Goal: Information Seeking & Learning: Learn about a topic

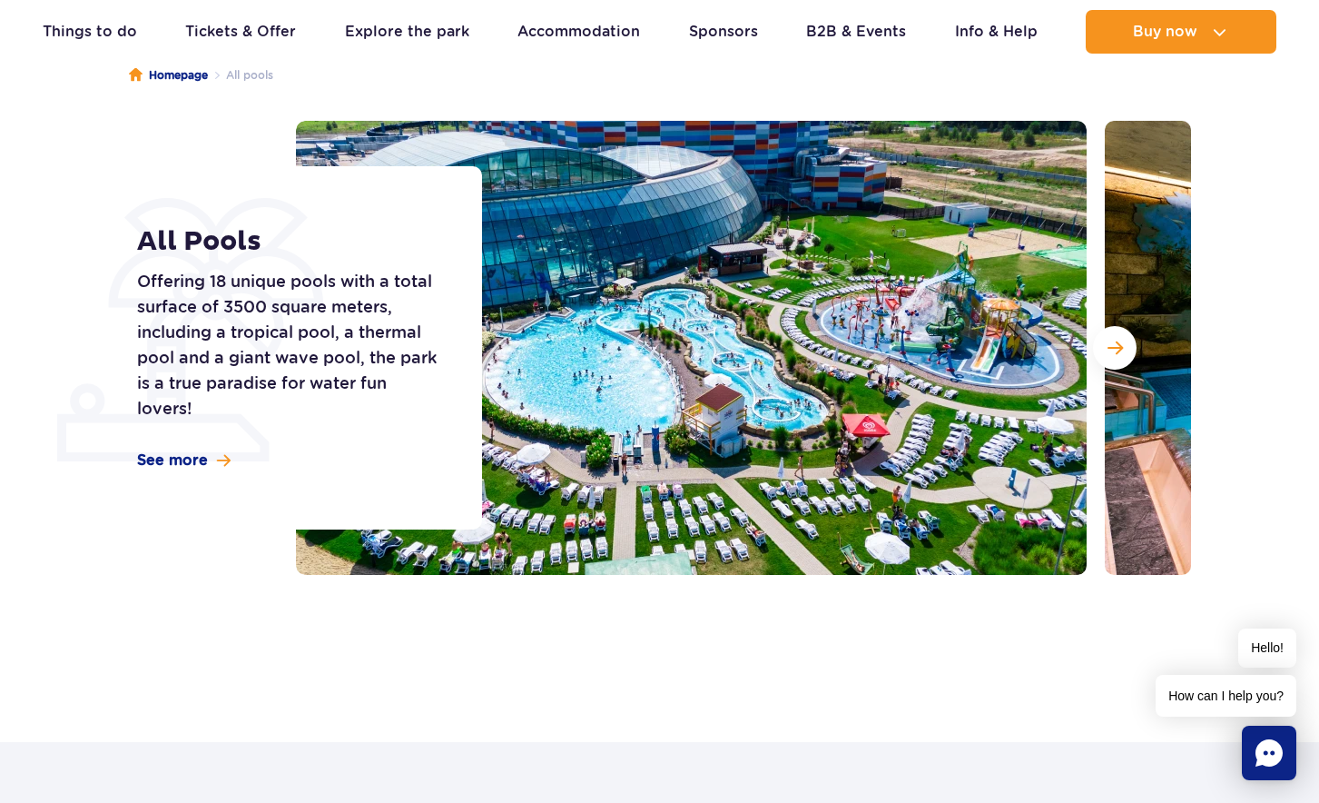
scroll to position [182, 0]
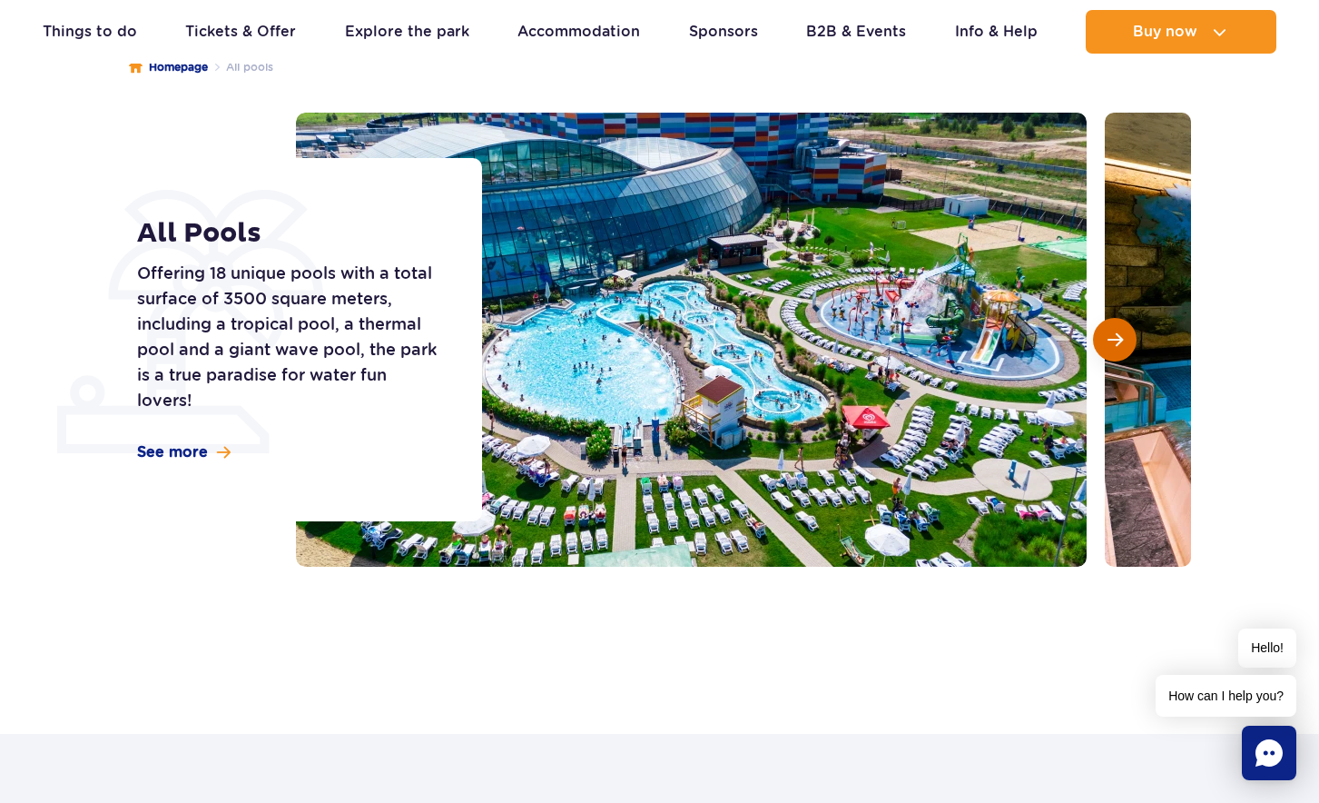
click at [1117, 339] on span "Next slide" at bounding box center [1115, 339] width 15 height 16
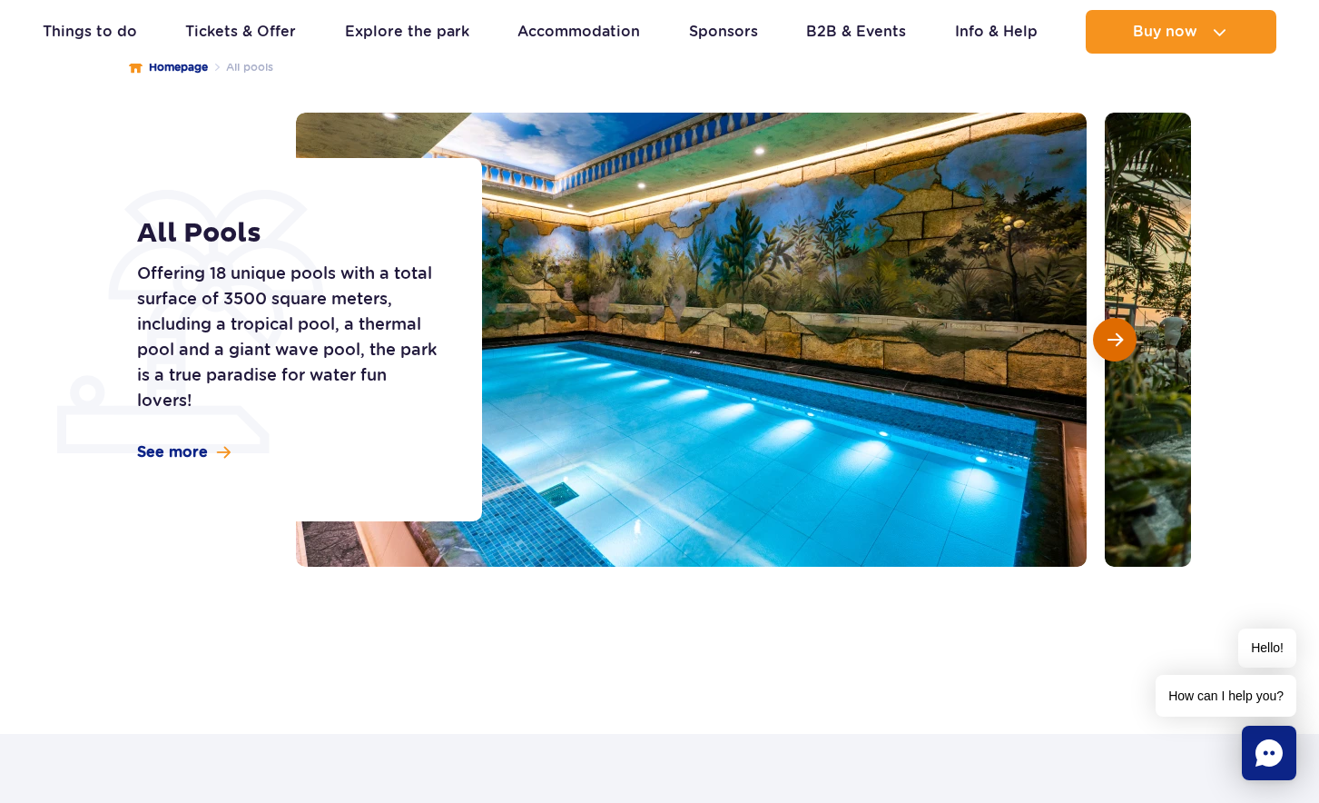
click at [1123, 340] on button "Next slide" at bounding box center [1115, 340] width 44 height 44
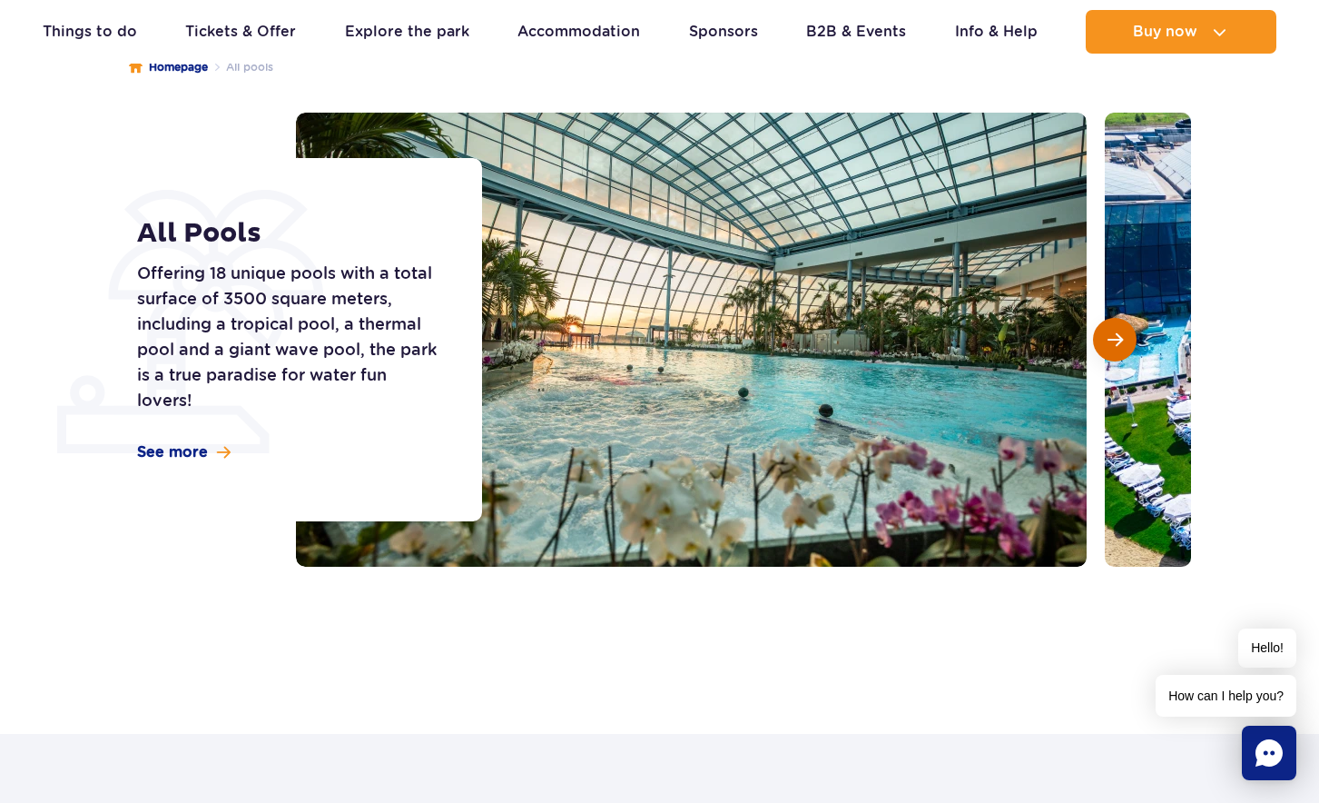
click at [1123, 340] on button "Next slide" at bounding box center [1115, 340] width 44 height 44
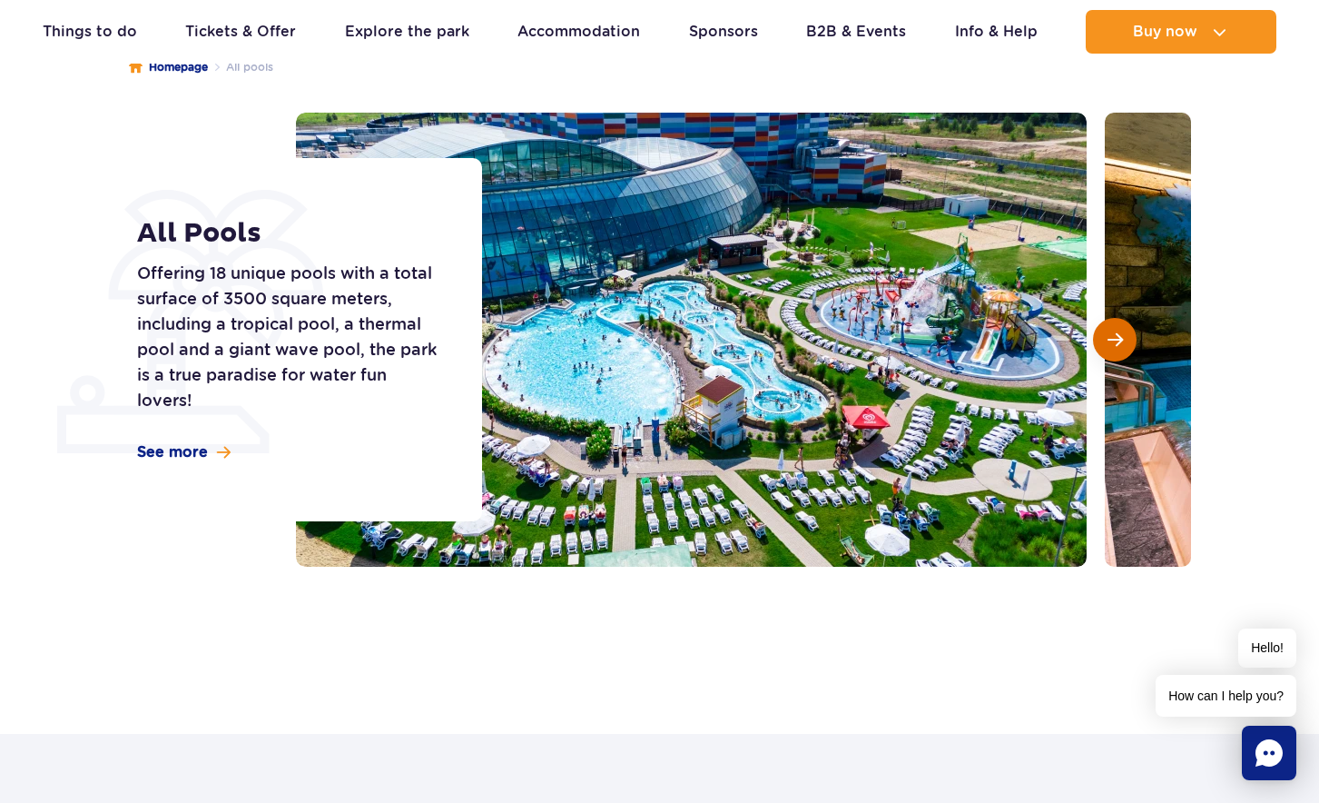
click at [1123, 340] on button "Next slide" at bounding box center [1115, 340] width 44 height 44
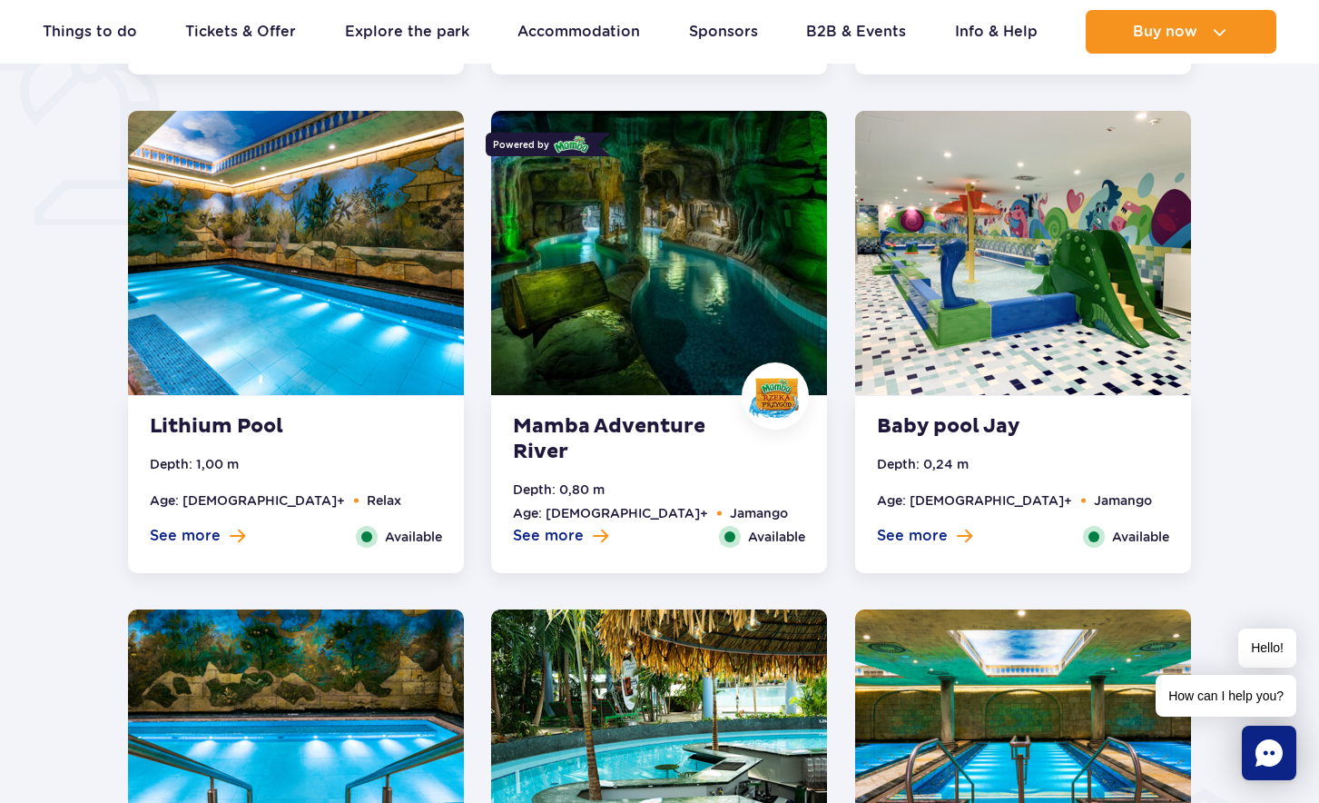
scroll to position [1453, 0]
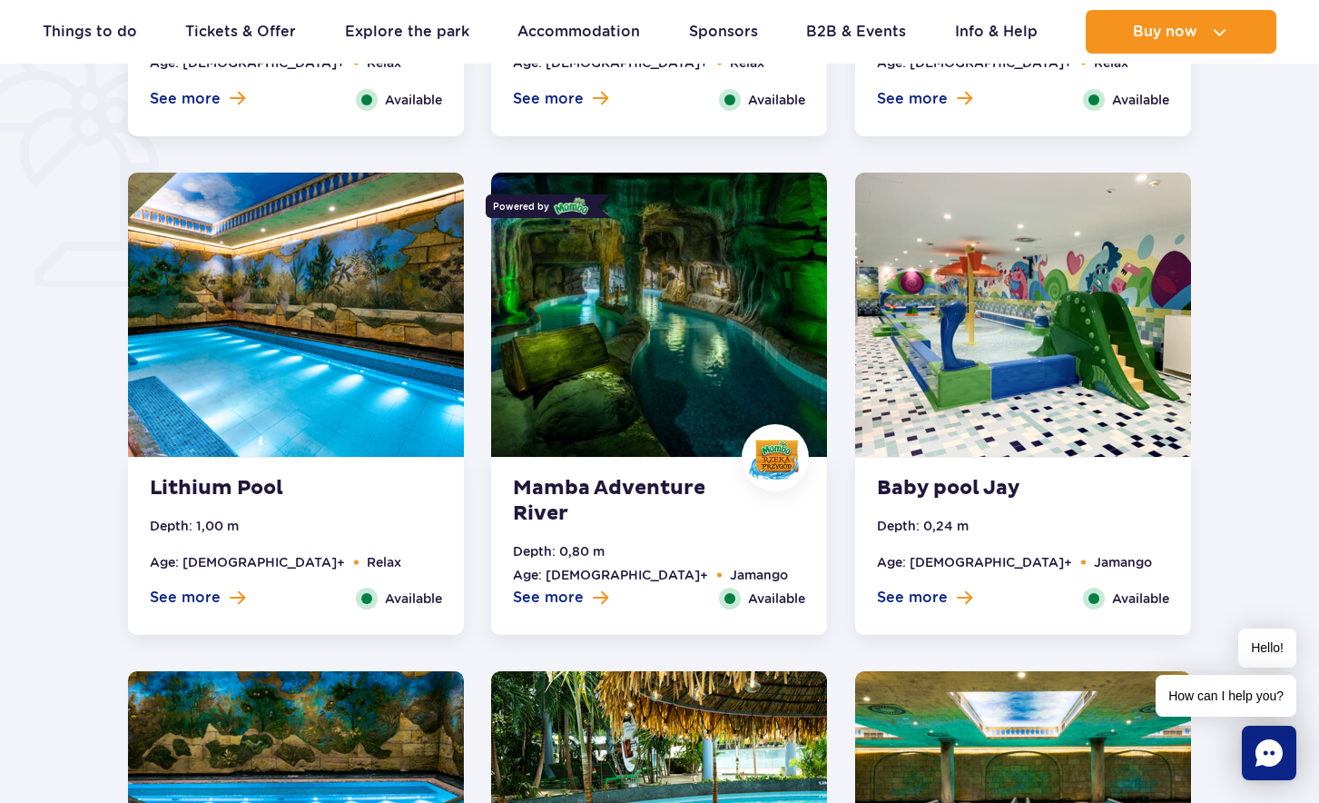
click at [637, 479] on strong "Mamba Adventure River" at bounding box center [623, 501] width 220 height 51
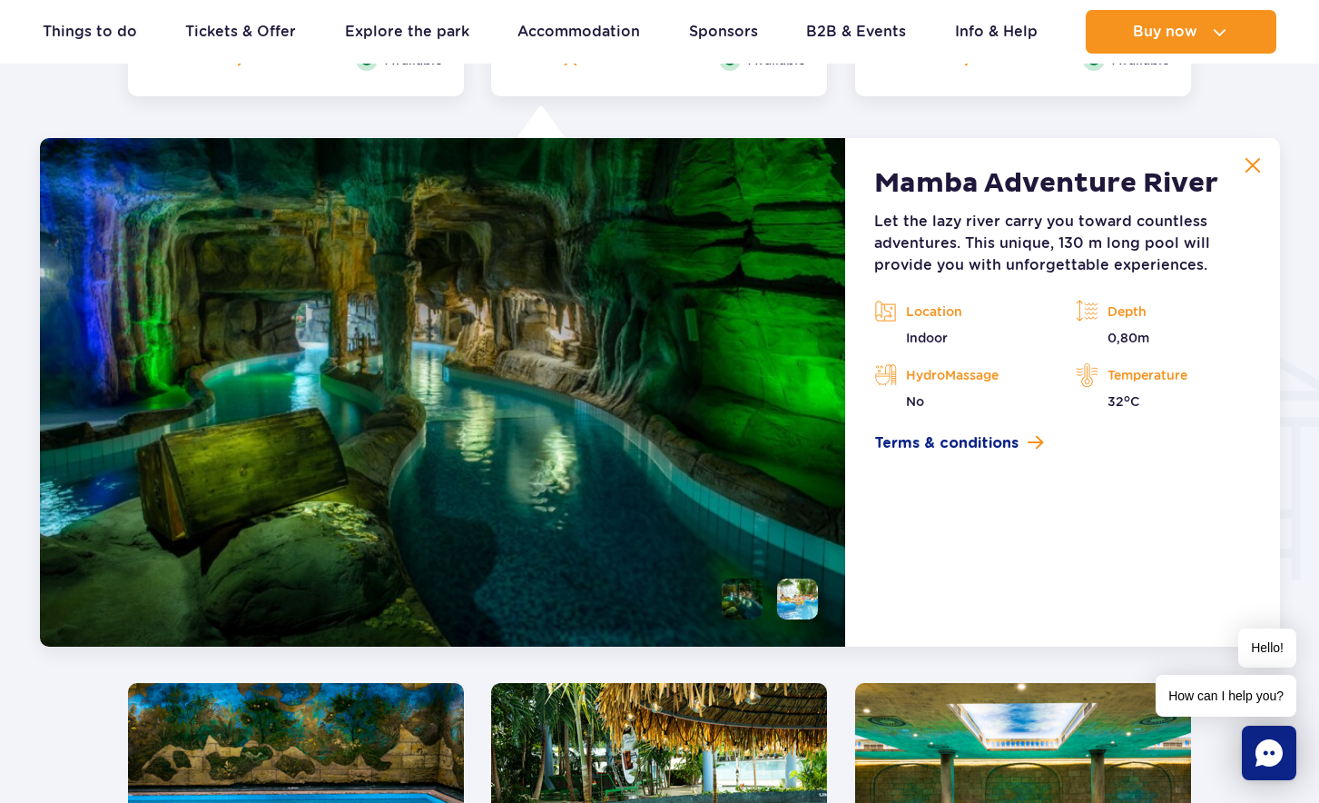
scroll to position [2020, 0]
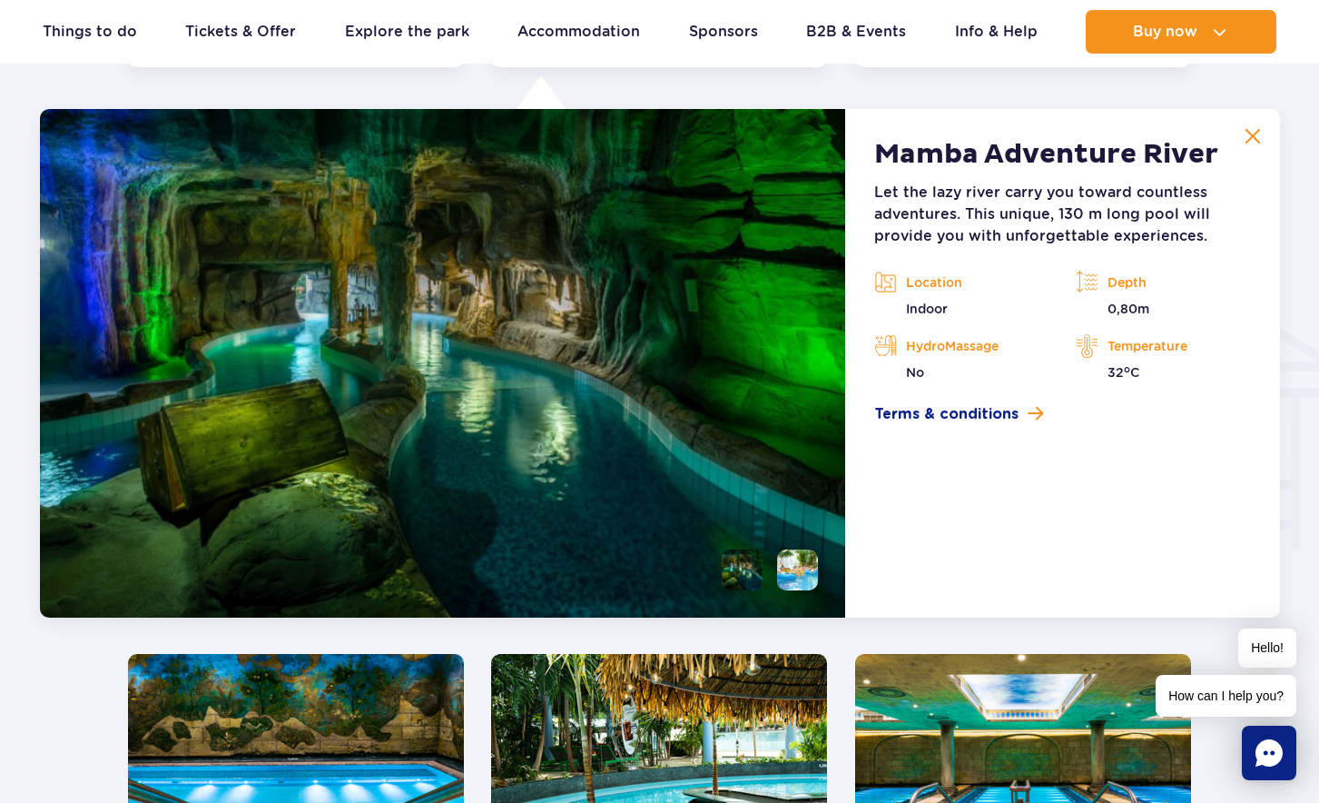
click at [738, 574] on li at bounding box center [742, 569] width 41 height 41
click at [783, 575] on li at bounding box center [797, 569] width 41 height 41
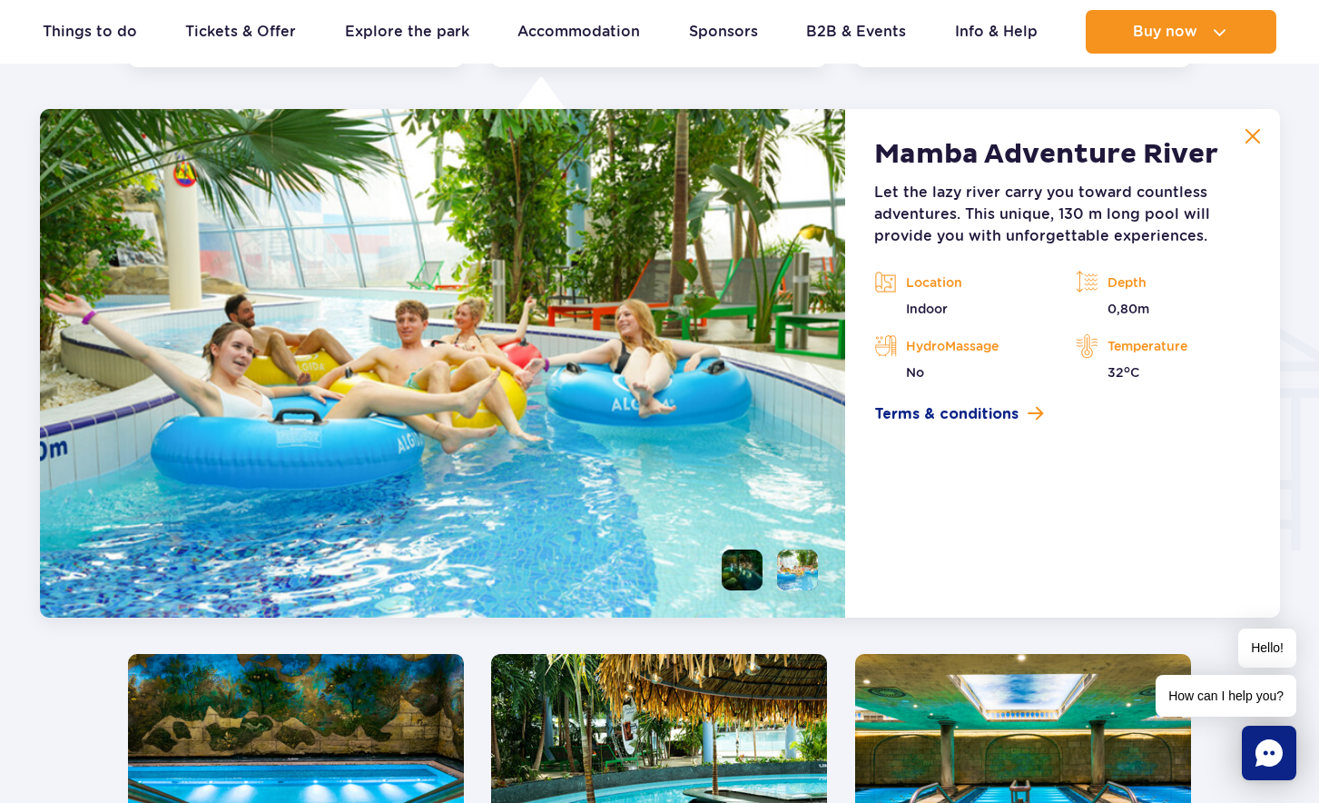
click at [738, 575] on li at bounding box center [742, 569] width 41 height 41
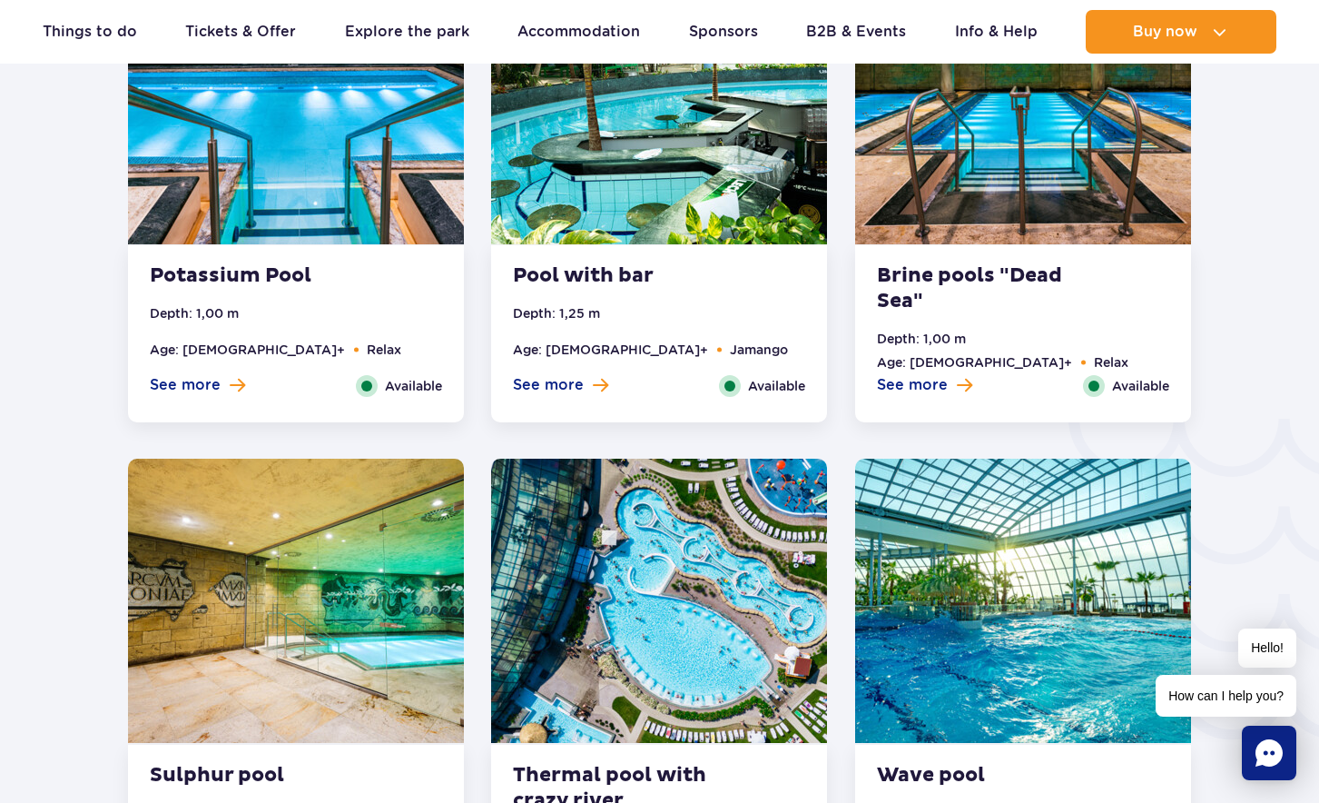
scroll to position [2747, 0]
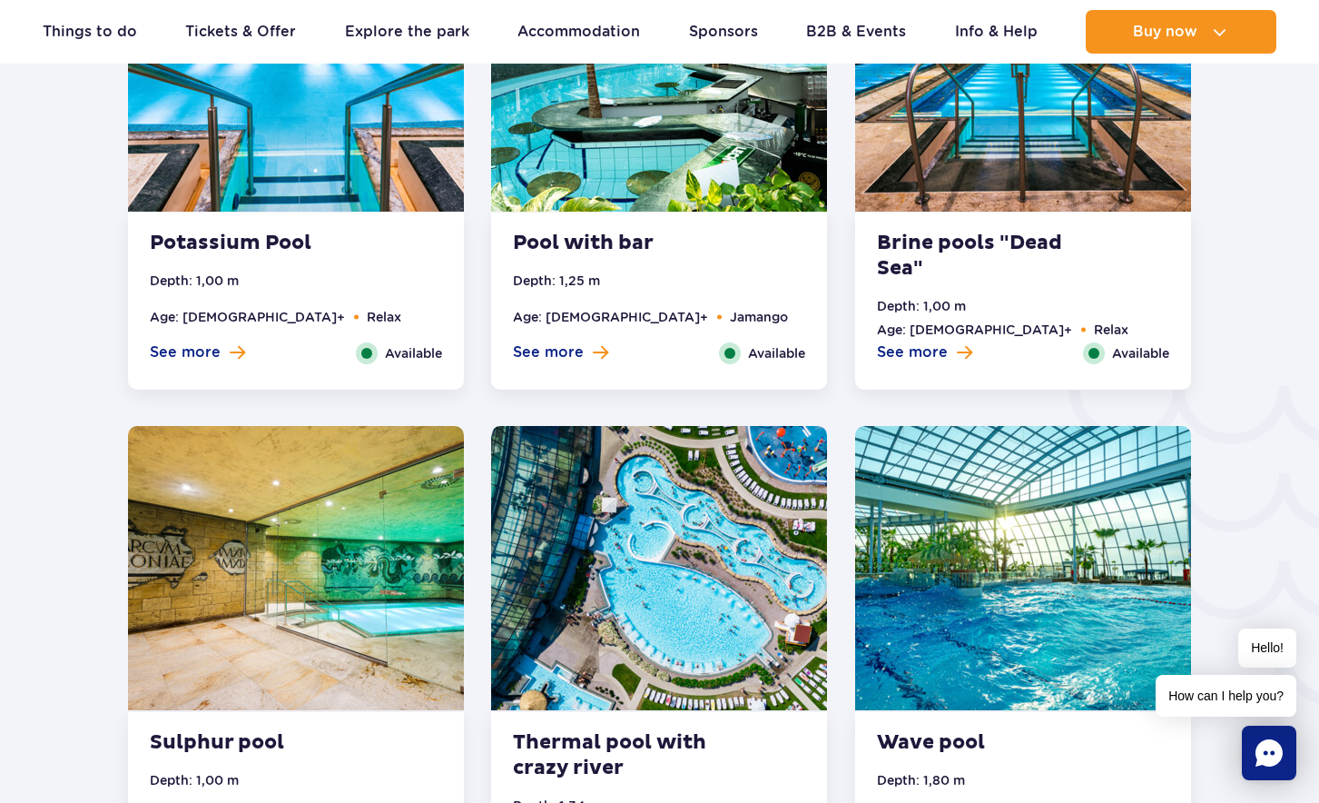
click at [669, 552] on img at bounding box center [659, 568] width 336 height 284
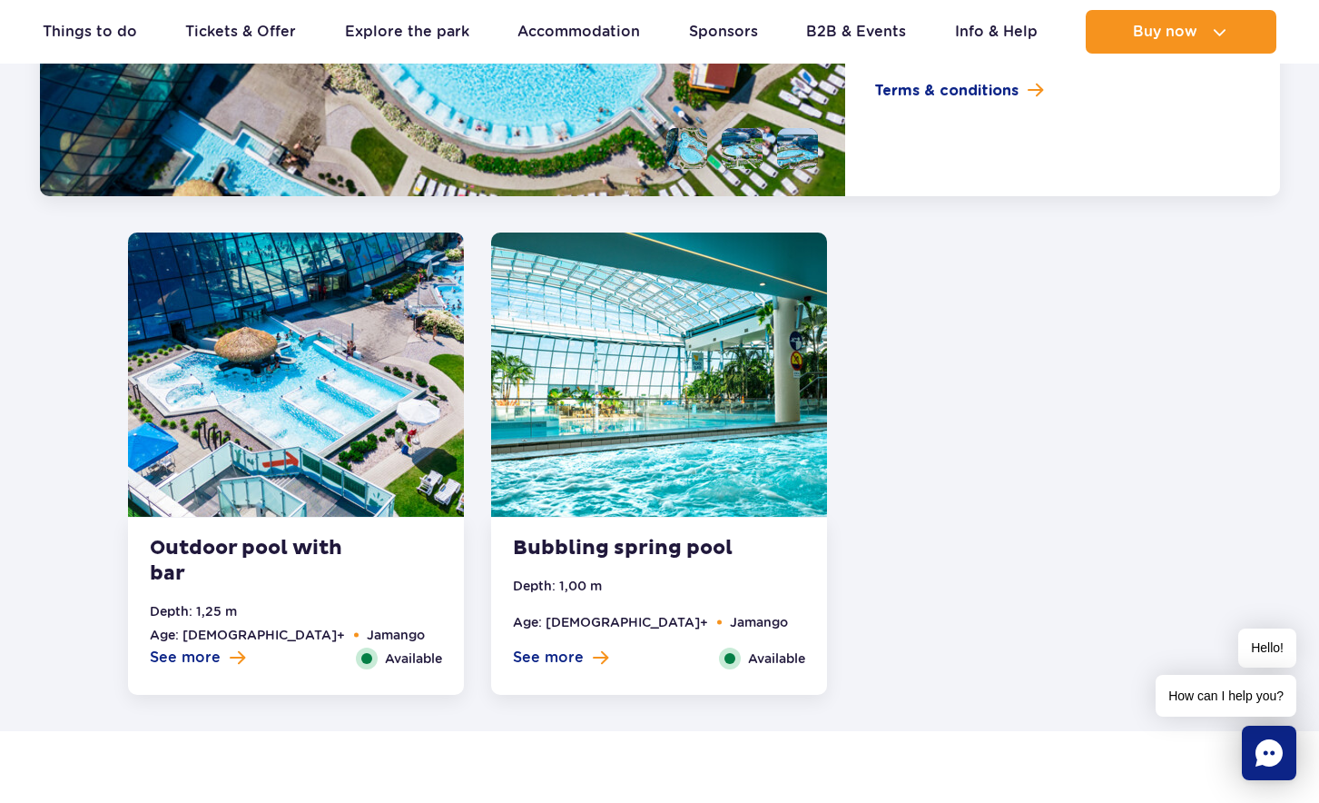
scroll to position [3472, 0]
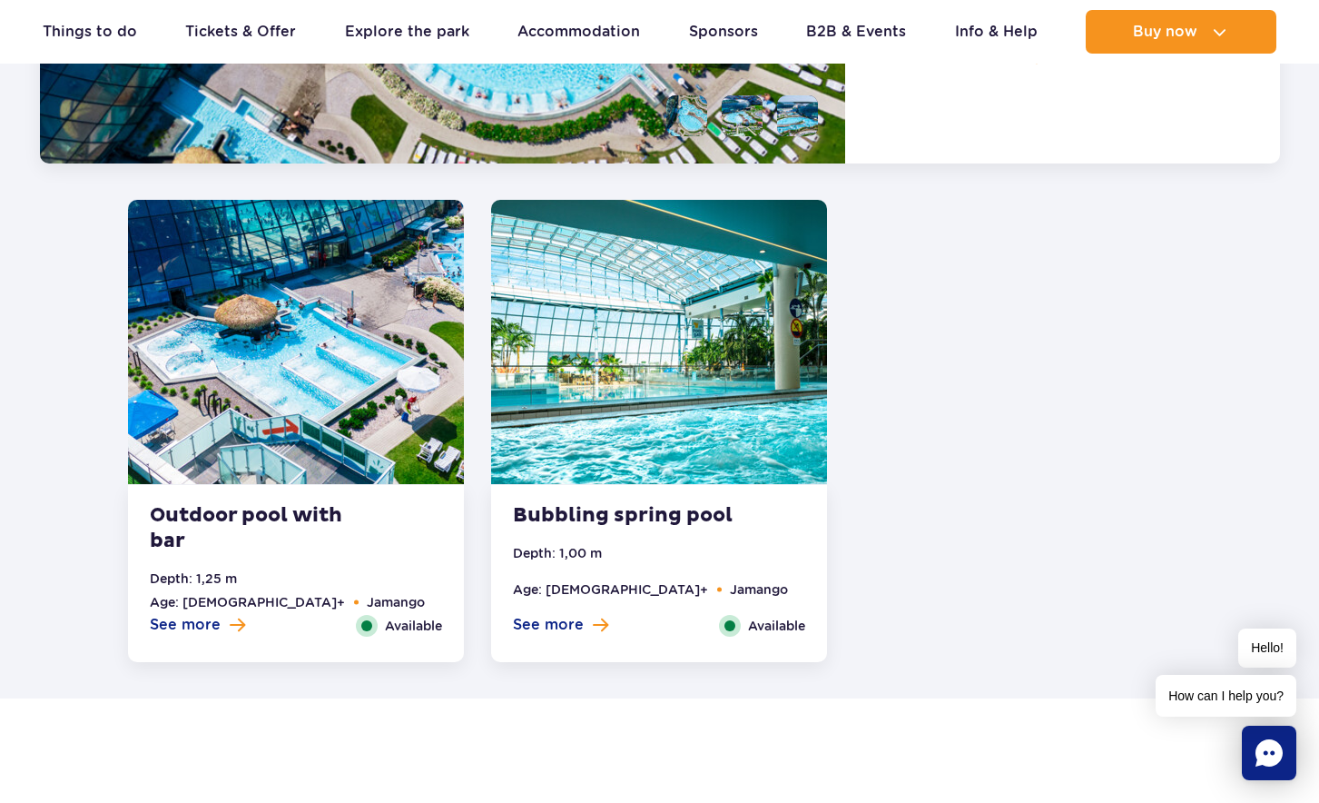
click at [671, 471] on img at bounding box center [659, 342] width 336 height 284
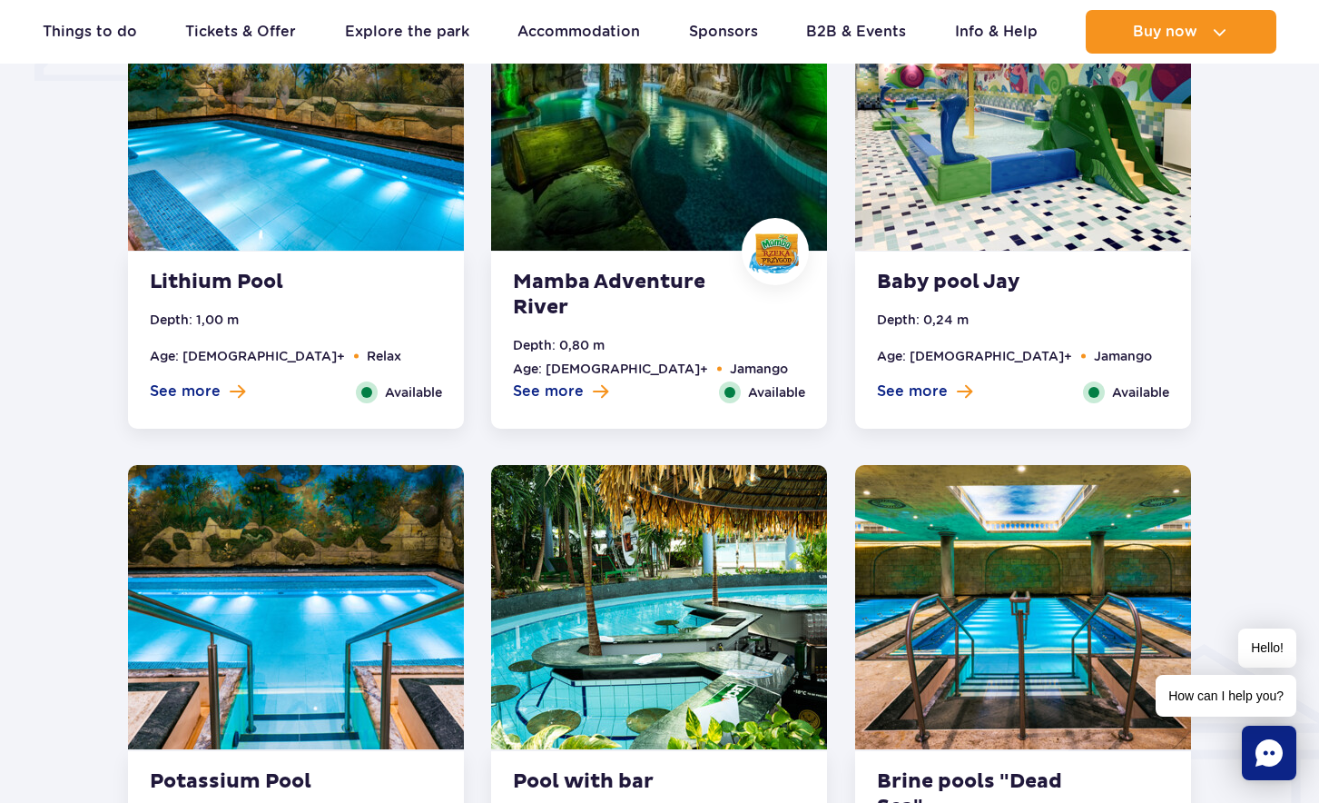
scroll to position [1610, 0]
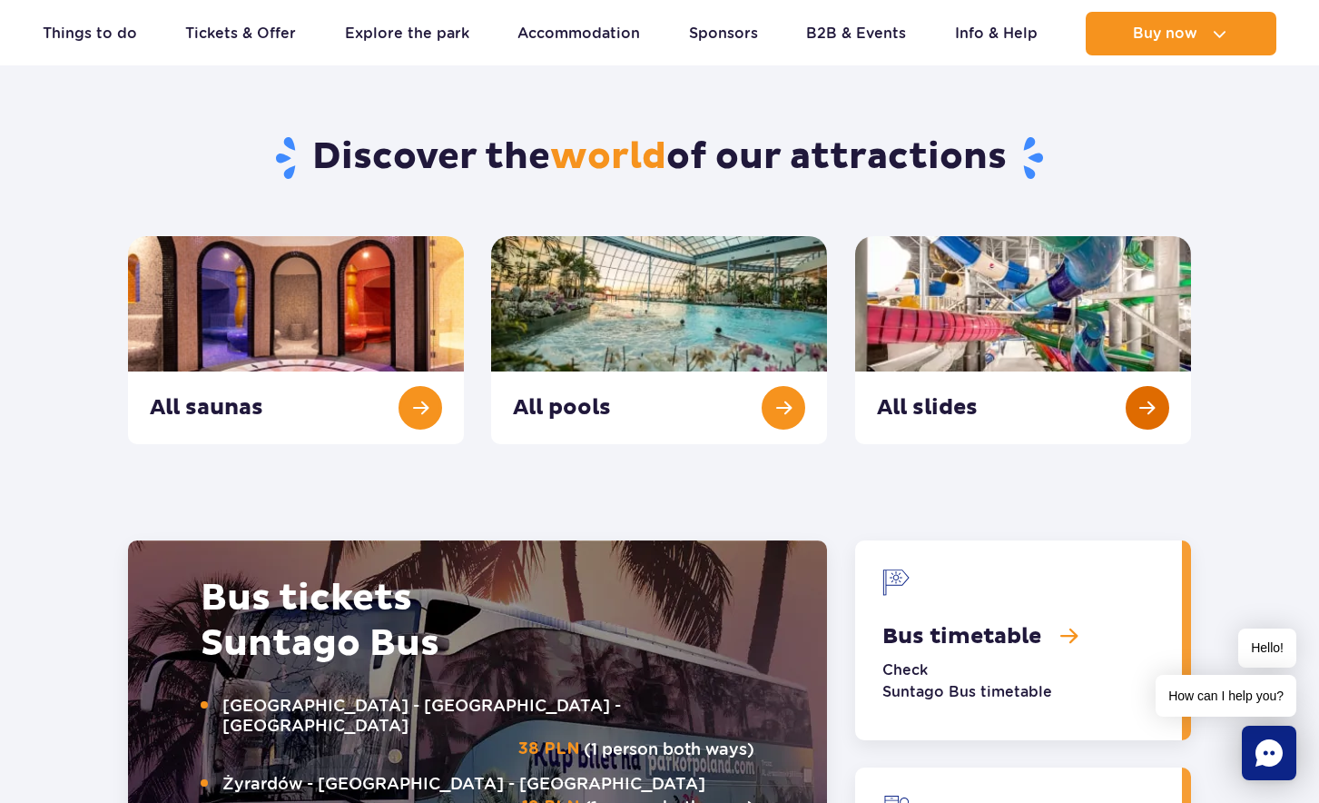
click at [1161, 418] on link "All slides" at bounding box center [1023, 340] width 336 height 208
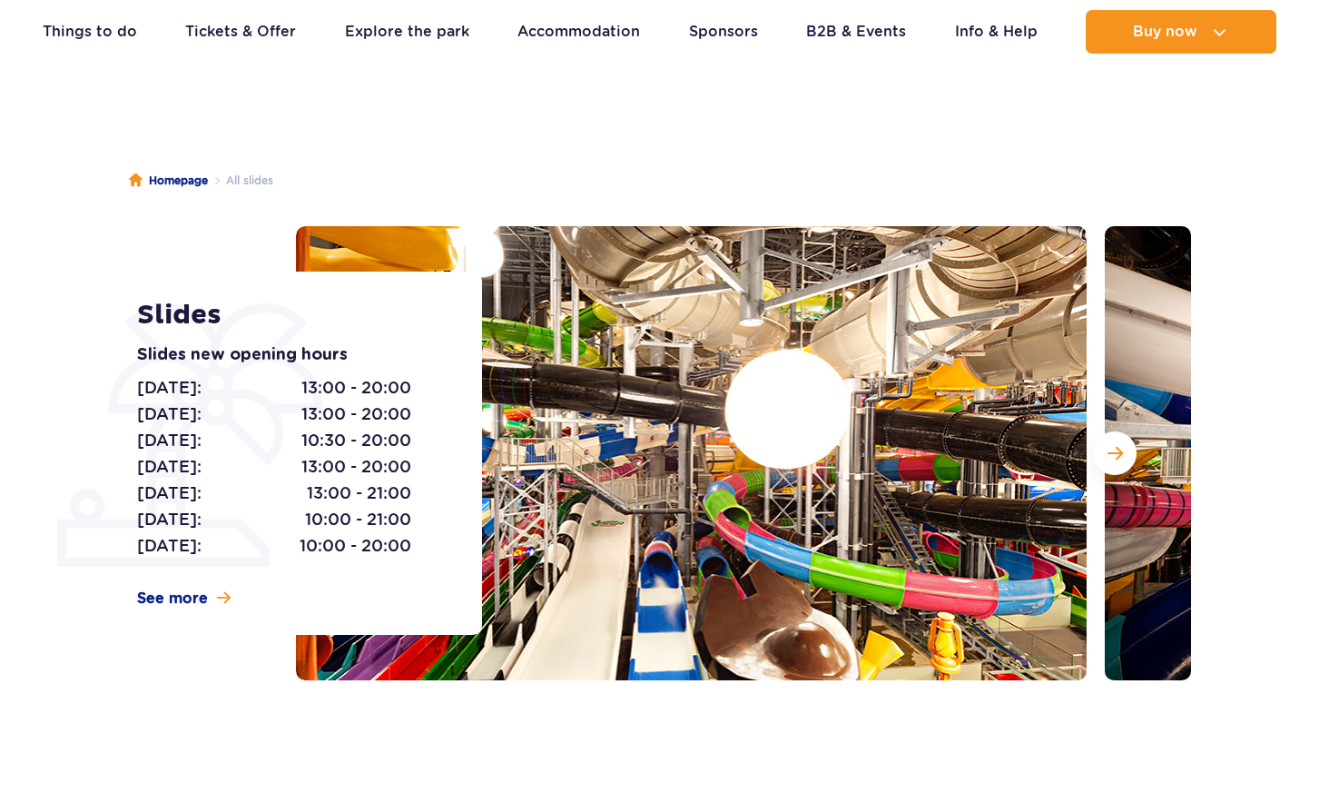
scroll to position [272, 0]
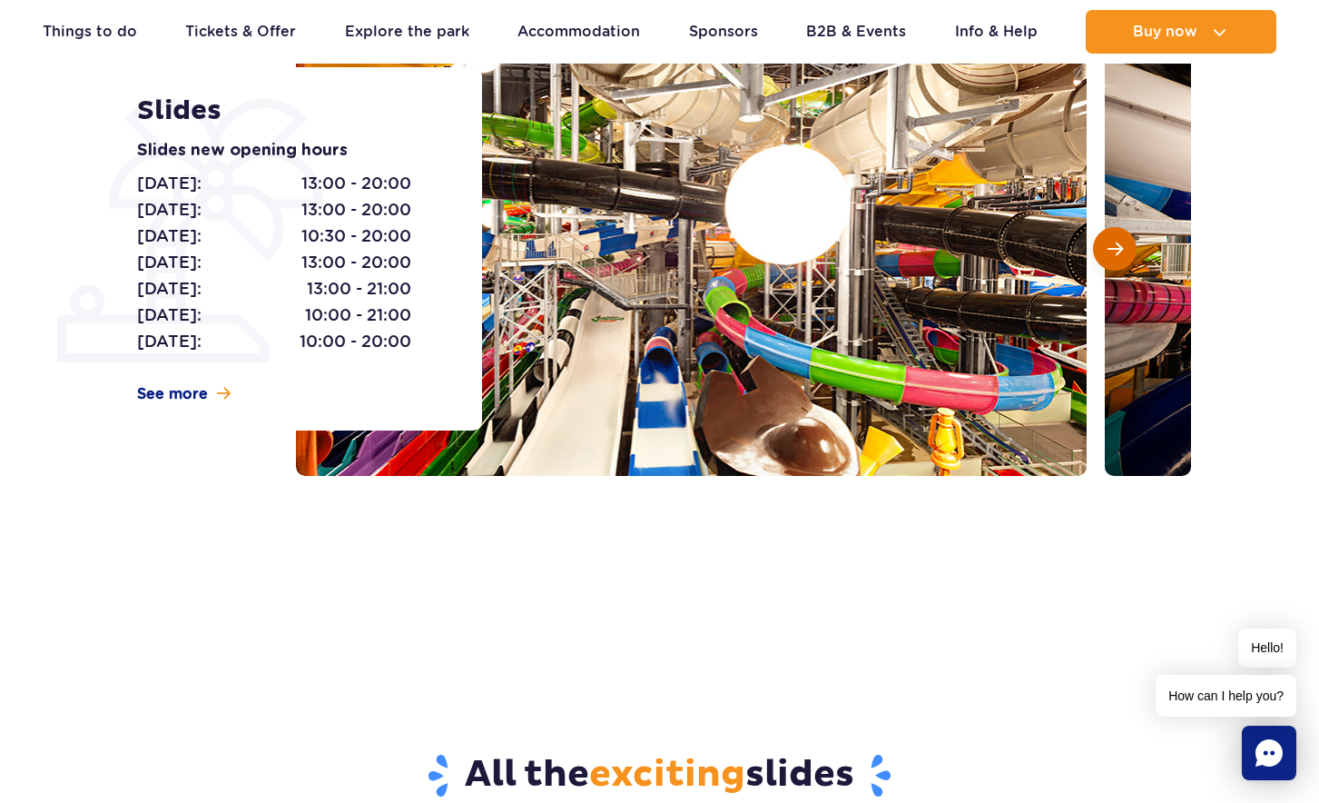
click at [1110, 239] on button "Next slide" at bounding box center [1115, 249] width 44 height 44
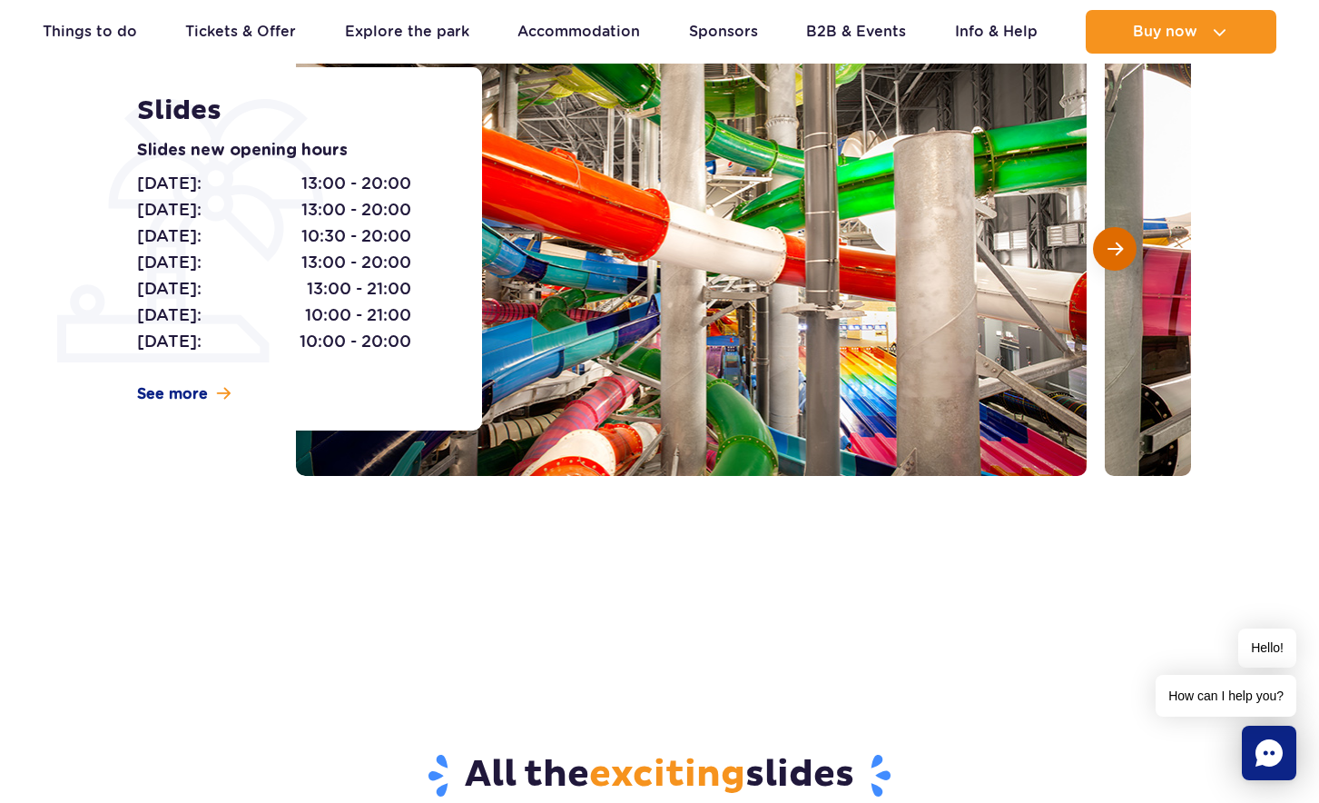
click at [1110, 239] on button "Next slide" at bounding box center [1115, 249] width 44 height 44
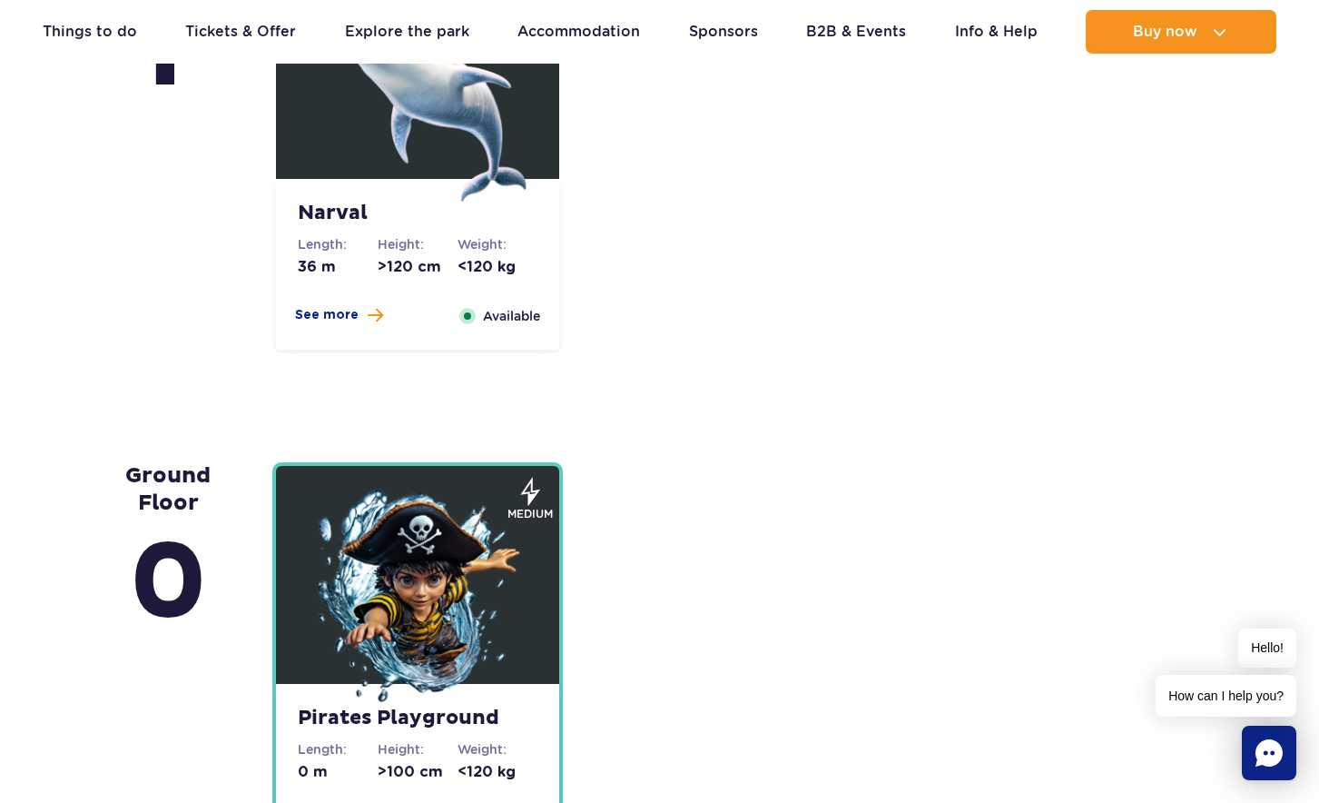
scroll to position [4268, 0]
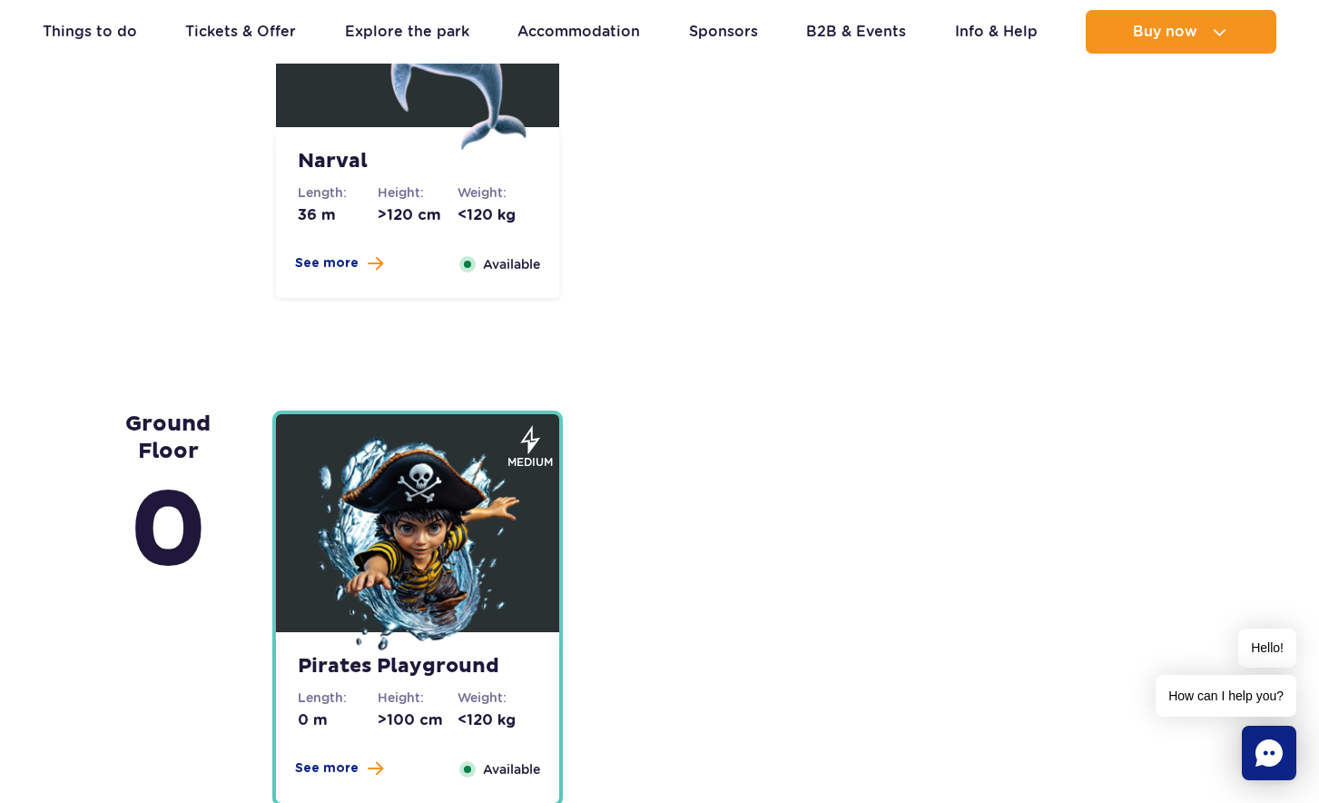
click at [459, 574] on img at bounding box center [418, 546] width 218 height 218
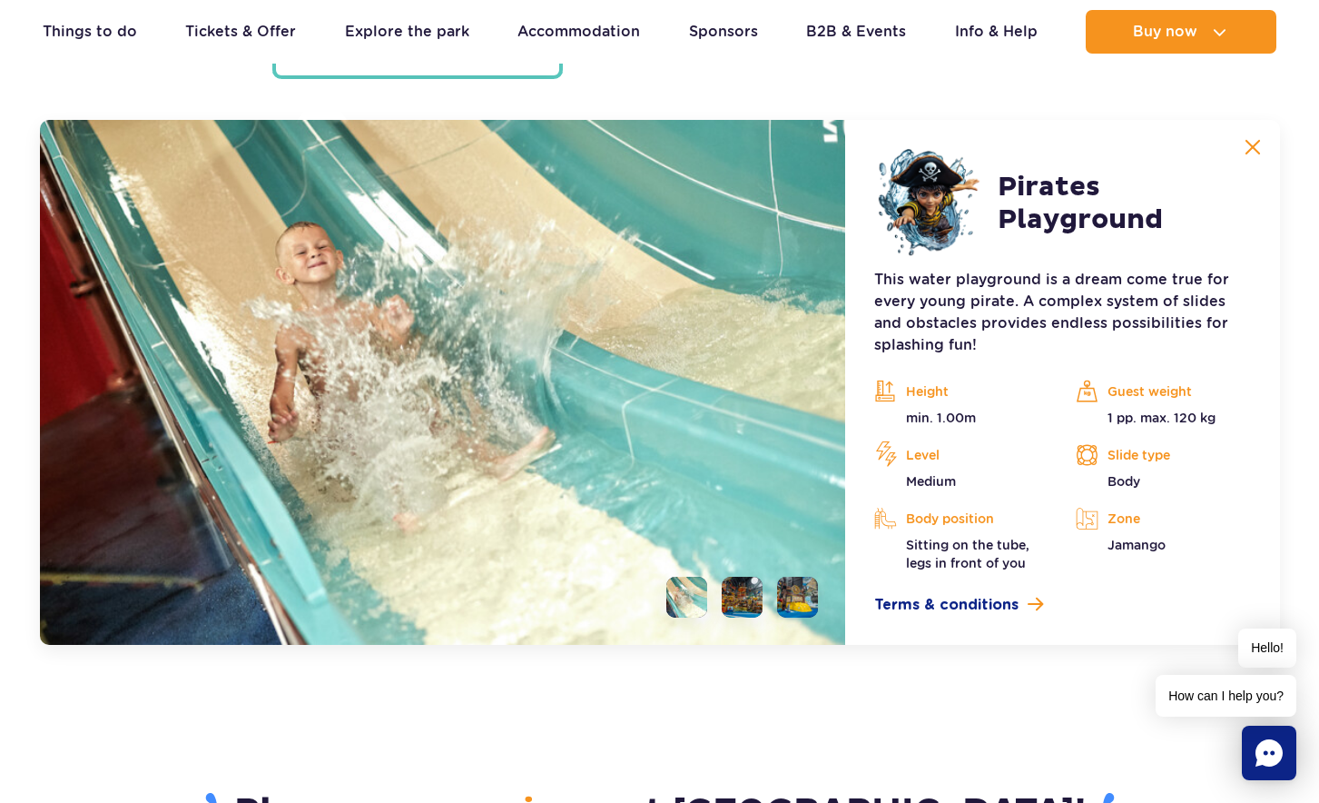
scroll to position [4915, 0]
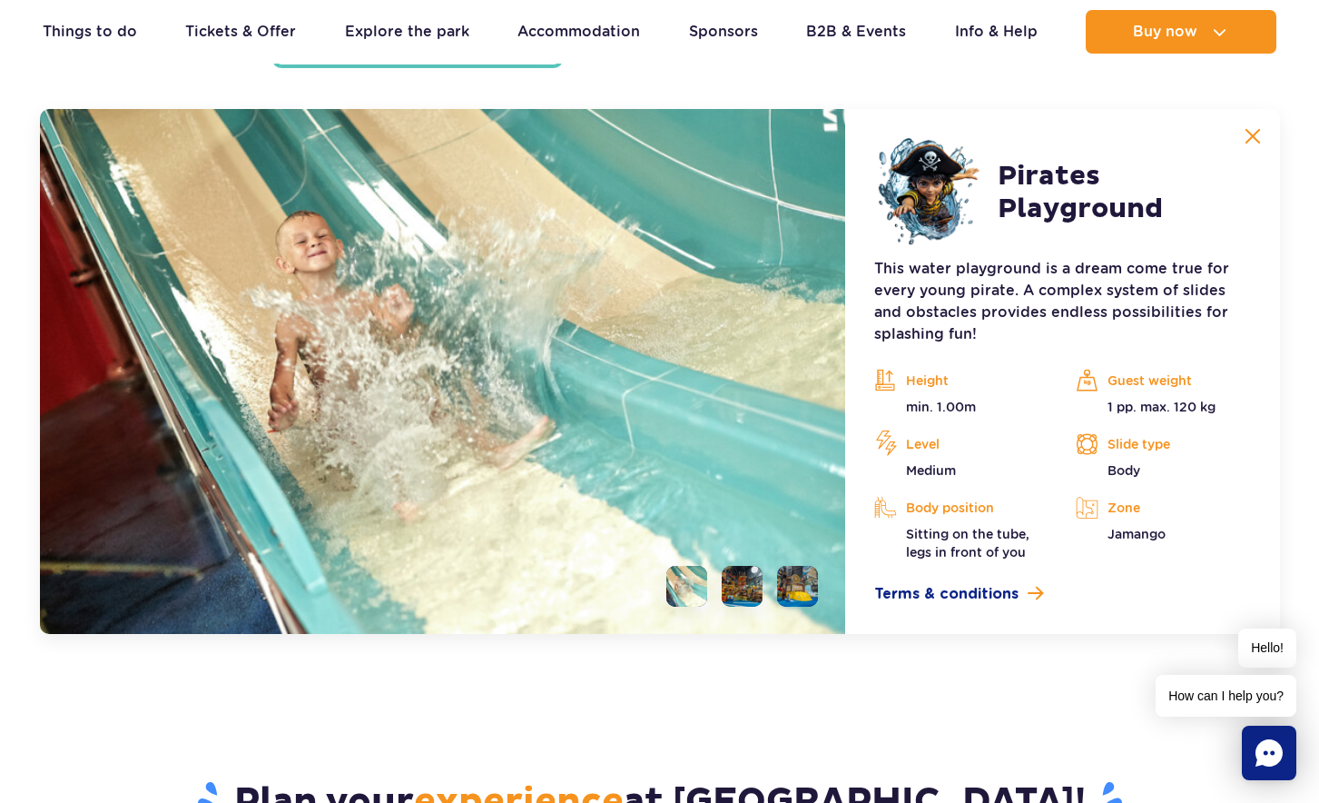
click at [754, 581] on li at bounding box center [742, 586] width 41 height 41
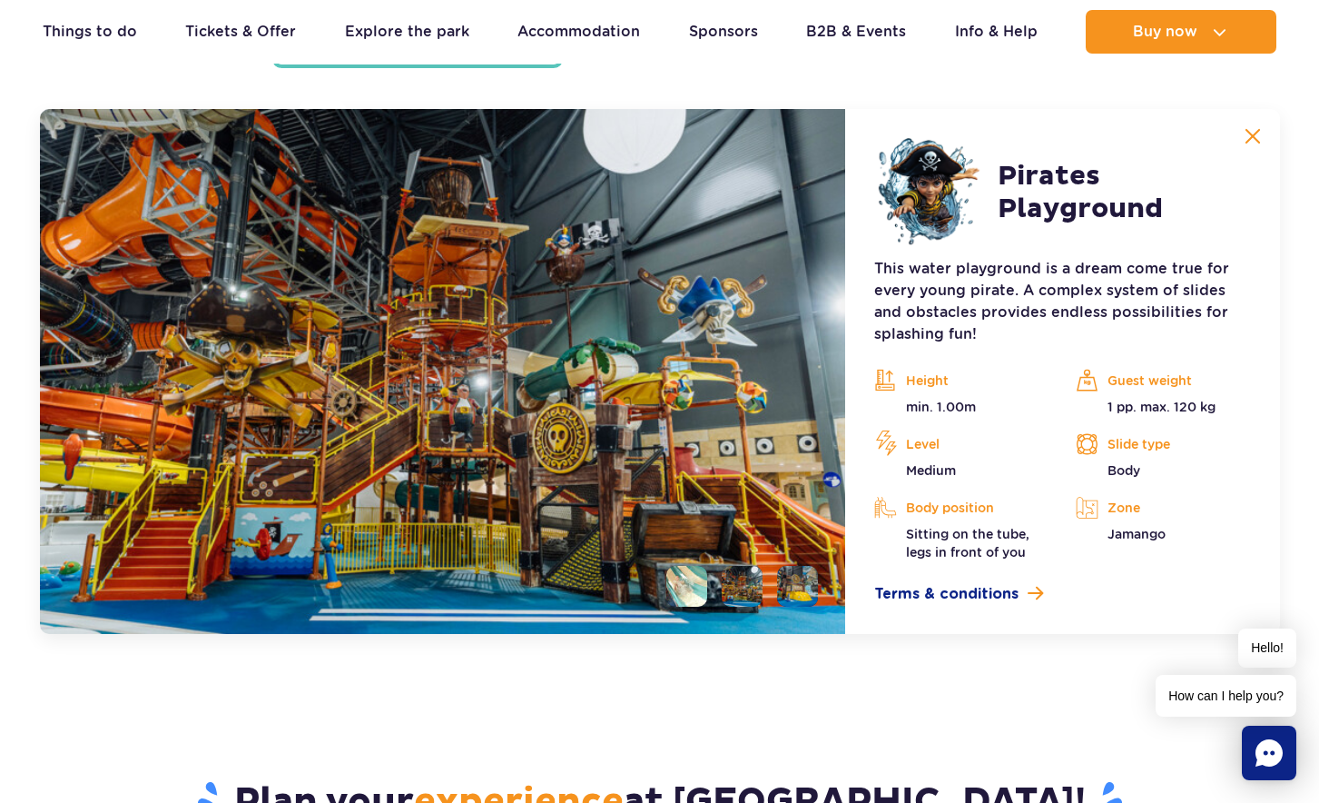
click at [802, 594] on li at bounding box center [797, 586] width 41 height 41
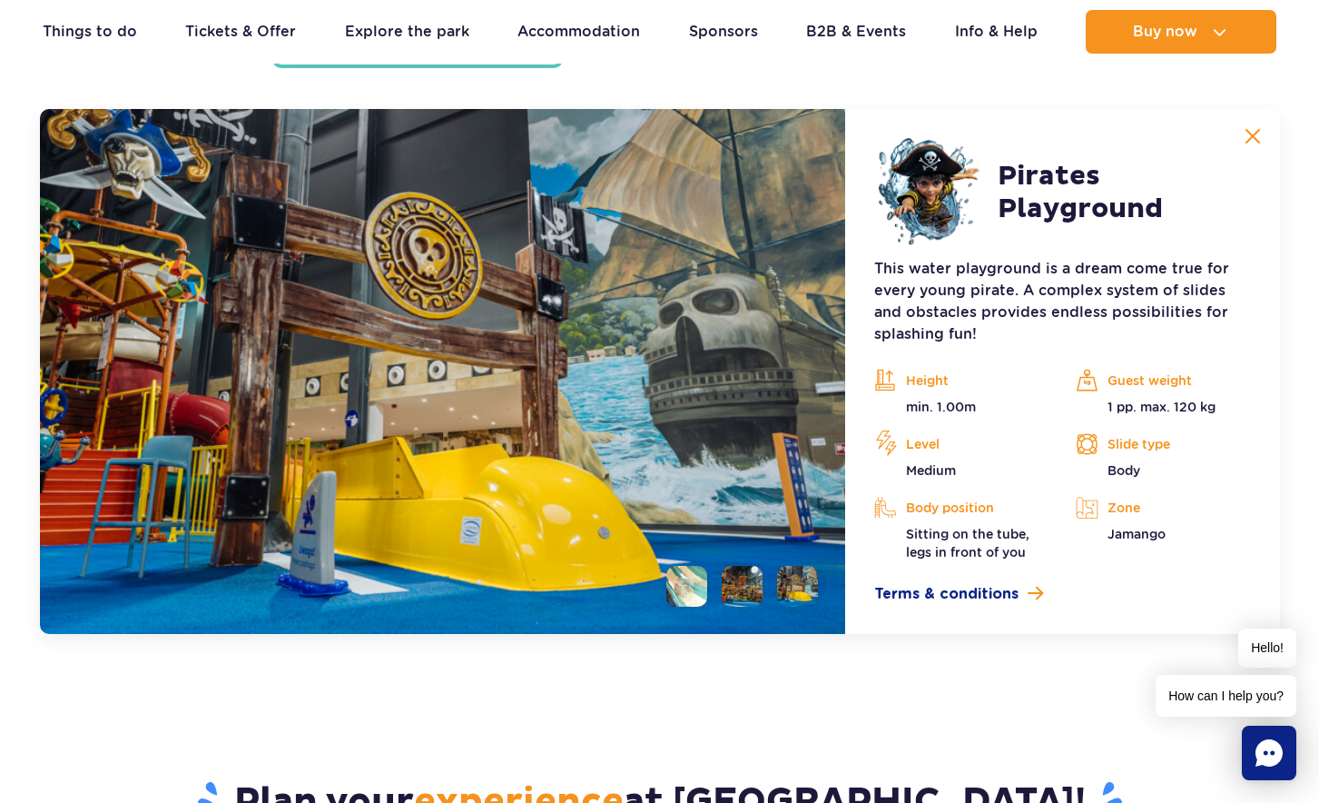
click at [679, 579] on li at bounding box center [686, 586] width 41 height 41
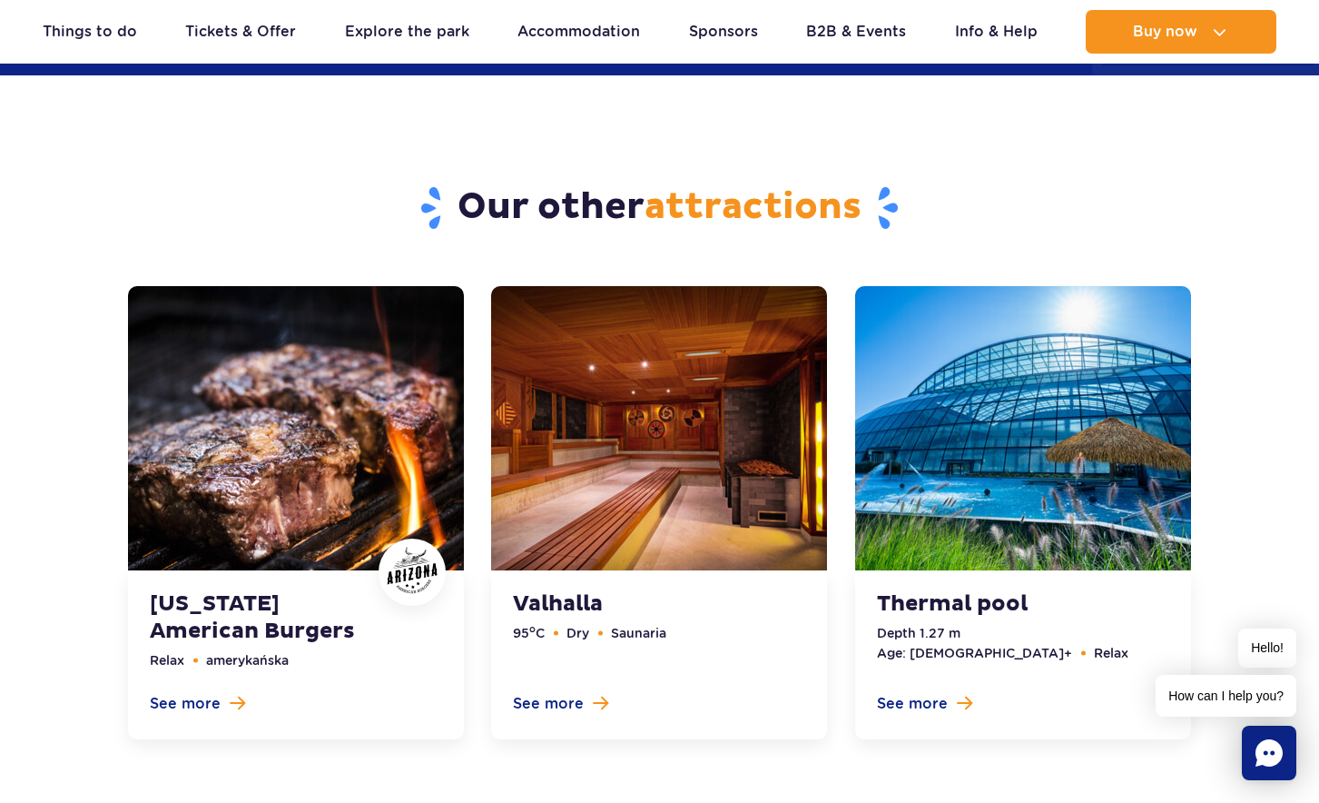
scroll to position [6095, 0]
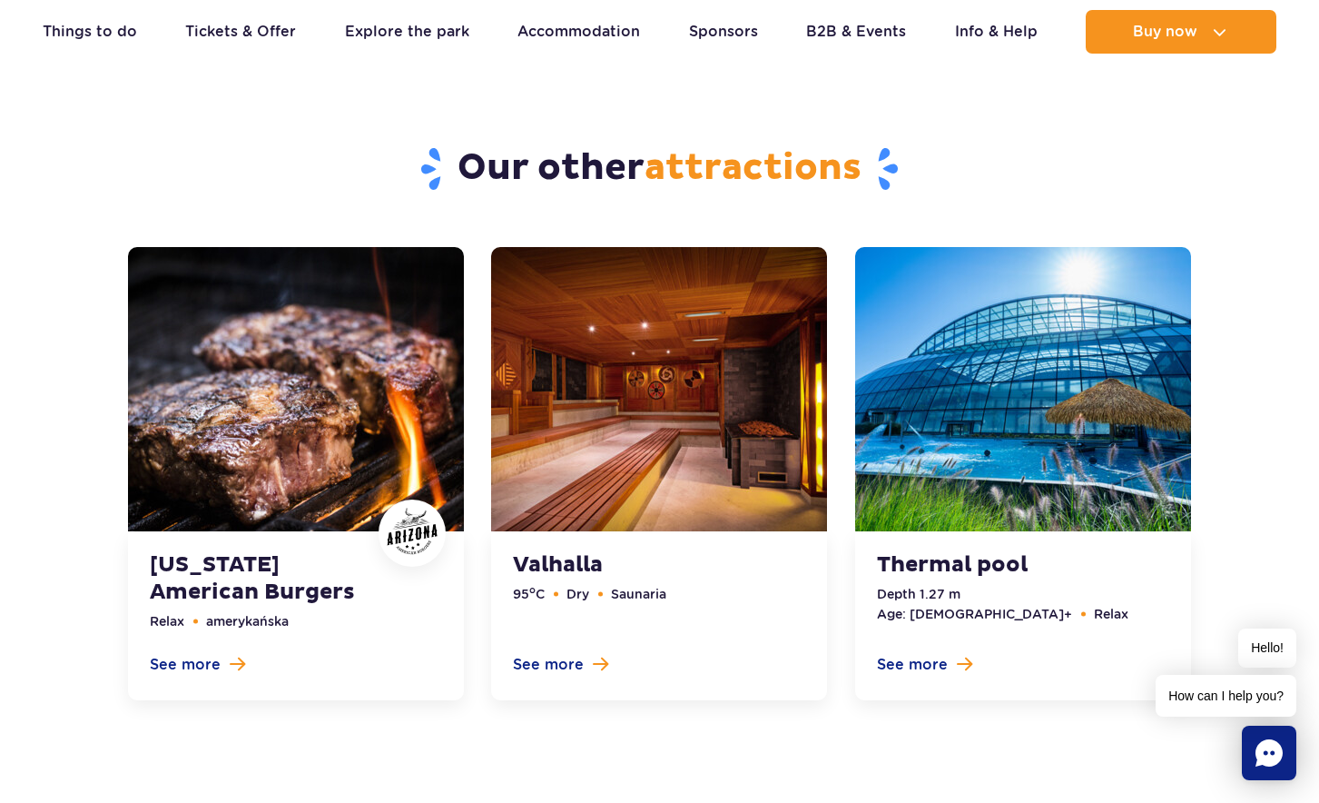
drag, startPoint x: 799, startPoint y: 699, endPoint x: 630, endPoint y: 748, distance: 175.9
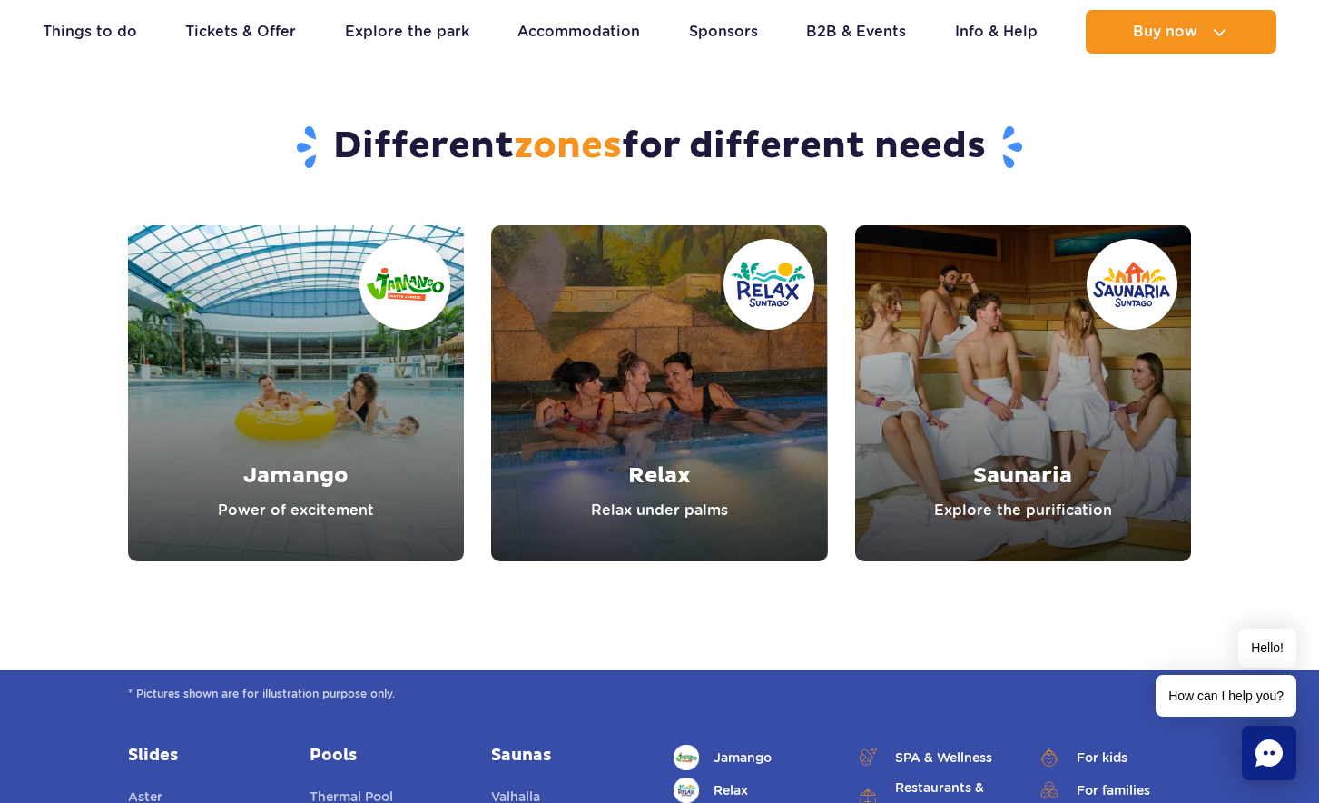
scroll to position [6822, 0]
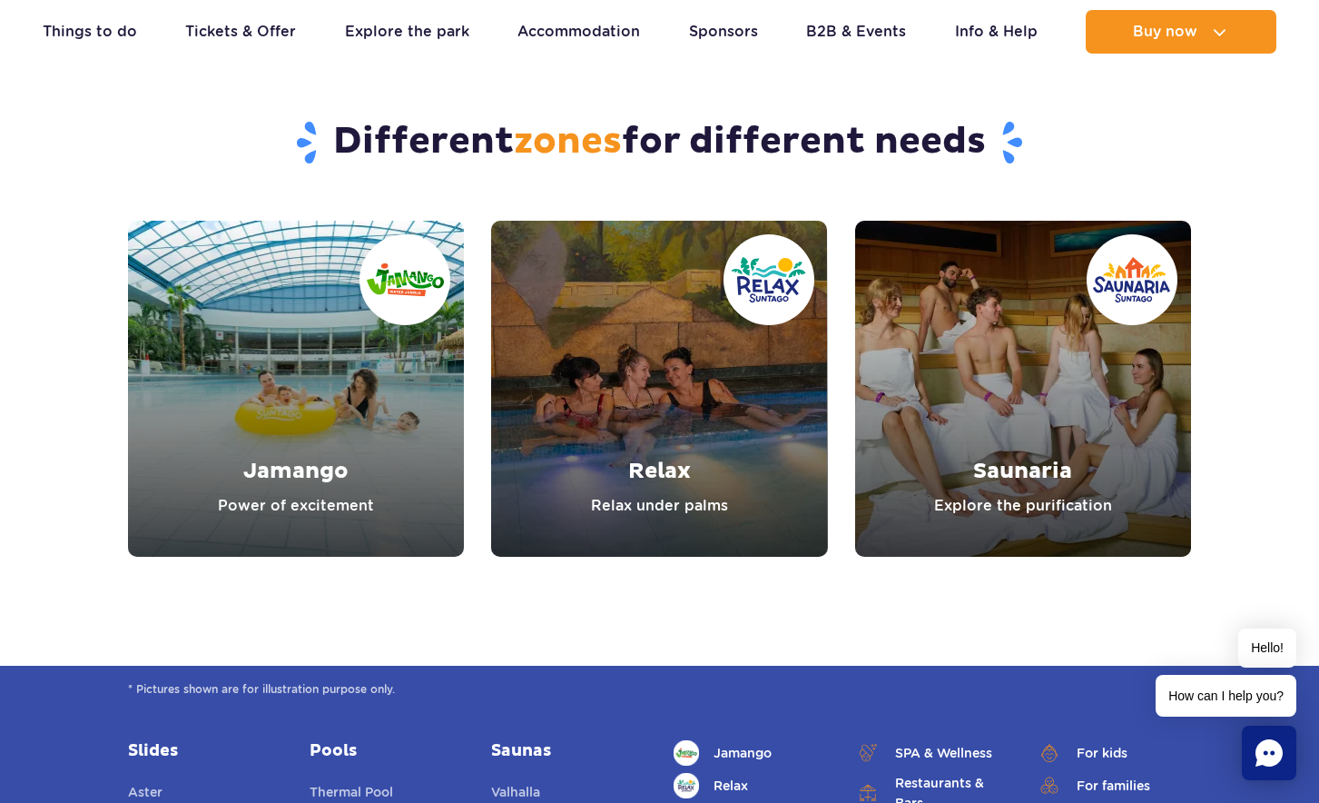
click at [250, 471] on link "Jamango" at bounding box center [296, 389] width 336 height 336
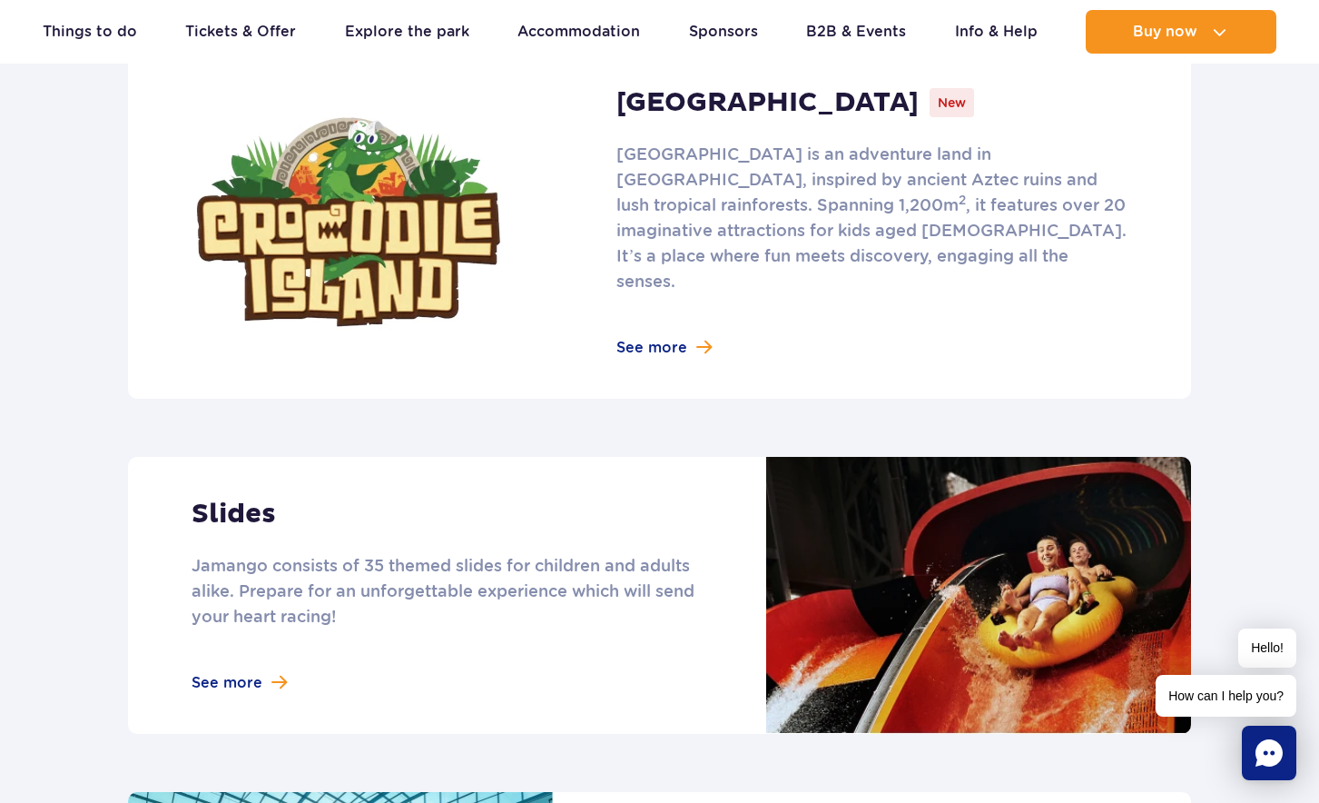
scroll to position [1271, 0]
